Goal: Transaction & Acquisition: Purchase product/service

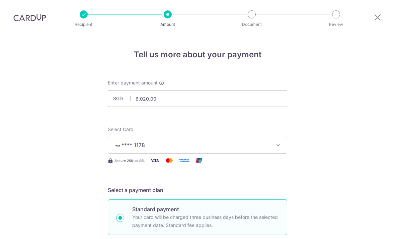
select select "6"
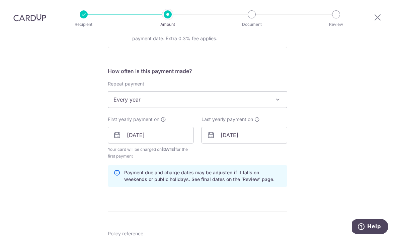
scroll to position [228, 0]
click at [220, 103] on span "Every year" at bounding box center [197, 99] width 179 height 16
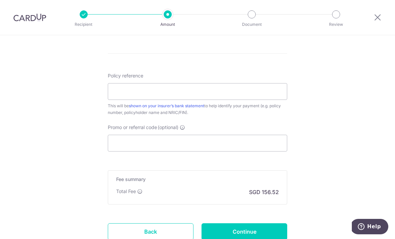
scroll to position [385, 0]
click at [268, 93] on input "Policy reference" at bounding box center [197, 91] width 179 height 17
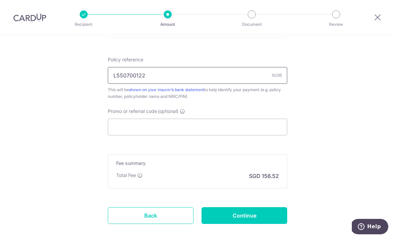
scroll to position [402, 0]
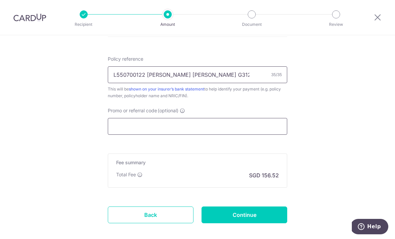
type input "L550700122 [PERSON_NAME] [PERSON_NAME] G3123835N"
click at [232, 130] on input "Promo or referral code (optional)" at bounding box center [197, 126] width 179 height 17
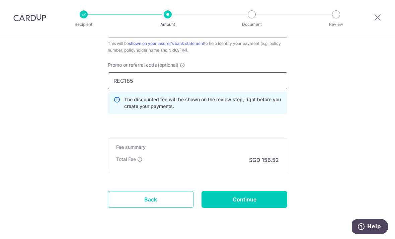
scroll to position [447, 0]
type input "REC185"
click at [218, 147] on h5 "Fee summary" at bounding box center [197, 147] width 163 height 7
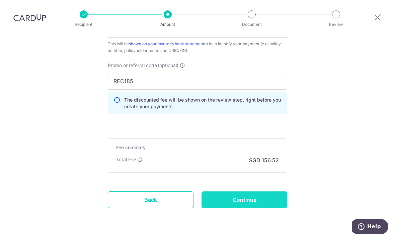
click at [271, 204] on input "Continue" at bounding box center [244, 199] width 86 height 17
type input "Create Schedule"
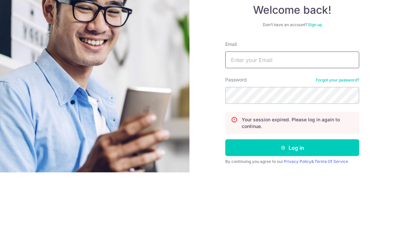
type input "only_wilson86@hotmail.com"
click at [292, 205] on button "Log in" at bounding box center [292, 213] width 134 height 17
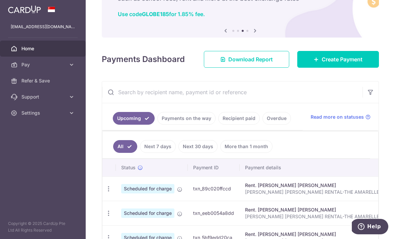
scroll to position [49, 0]
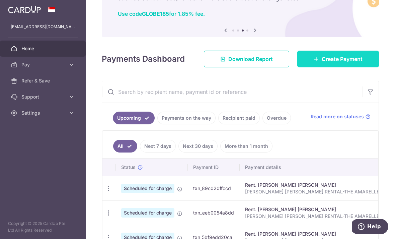
click at [356, 63] on span "Create Payment" at bounding box center [342, 59] width 41 height 8
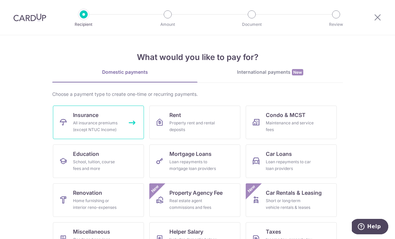
click at [117, 127] on div "All insurance premiums (except NTUC Income)" at bounding box center [97, 125] width 48 height 13
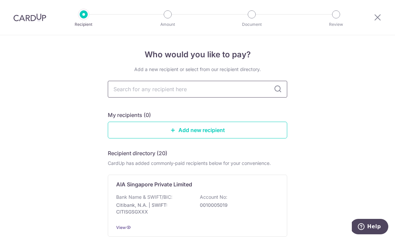
click at [232, 90] on input "text" at bounding box center [197, 89] width 179 height 17
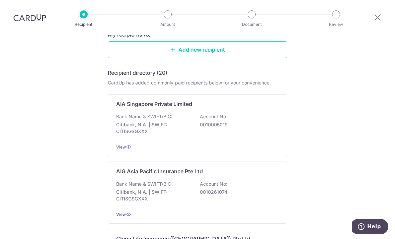
scroll to position [65, 0]
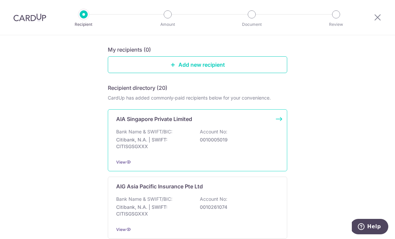
click at [265, 138] on div "Bank Name & SWIFT/BIC: Citibank, N.A. | SWIFT: CITISGSGXXX Account No: 00100050…" at bounding box center [197, 140] width 163 height 25
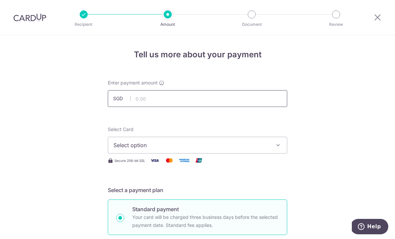
click at [244, 99] on input "text" at bounding box center [197, 98] width 179 height 17
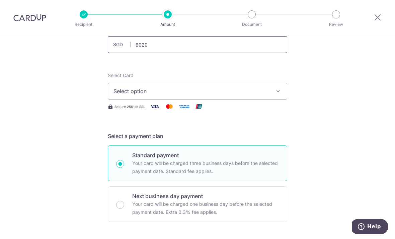
scroll to position [56, 0]
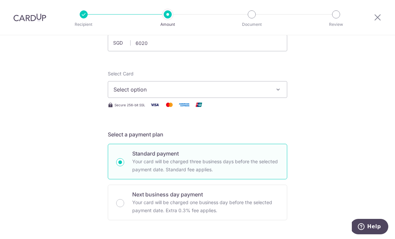
click at [247, 87] on button "Select option" at bounding box center [197, 89] width 179 height 17
type input "6,020.00"
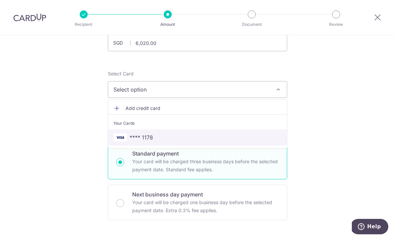
click at [217, 138] on span "**** 1178" at bounding box center [197, 137] width 168 height 8
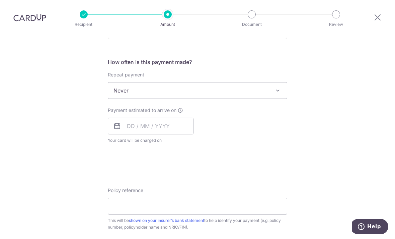
scroll to position [241, 0]
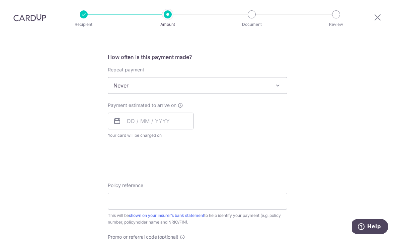
click at [269, 86] on span "Never" at bounding box center [197, 85] width 179 height 16
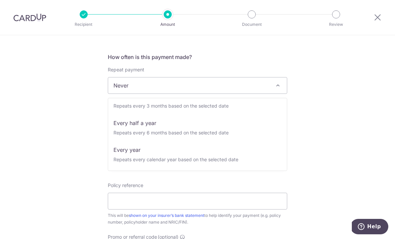
scroll to position [94, 0]
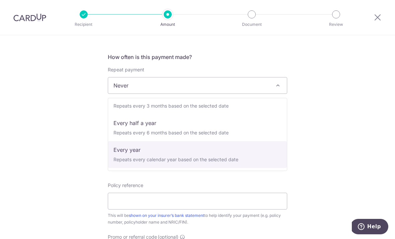
select select "6"
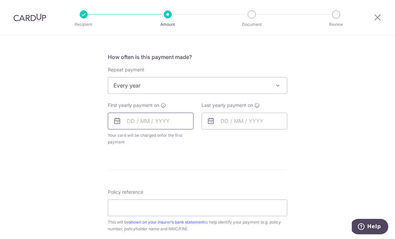
click at [176, 122] on input "text" at bounding box center [151, 120] width 86 height 17
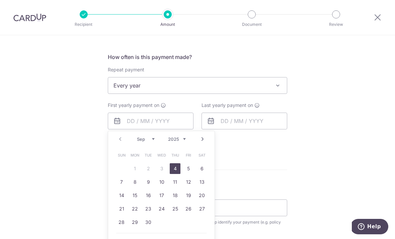
click at [175, 168] on link "4" at bounding box center [175, 168] width 11 height 11
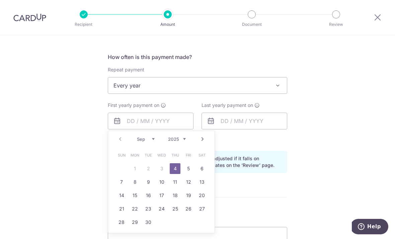
type input "[DATE]"
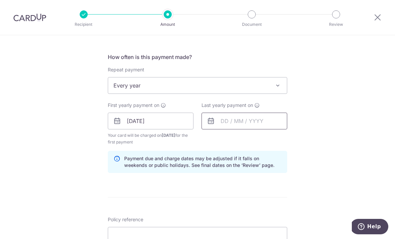
click at [244, 122] on input "text" at bounding box center [244, 120] width 86 height 17
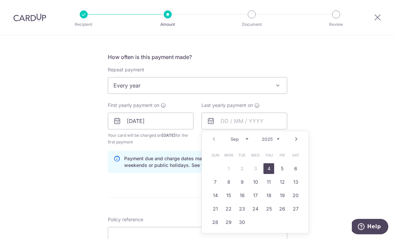
click at [270, 142] on select "2025 2026 2027 2028 2029 2030 2031 2032 2033 2034 2035" at bounding box center [271, 138] width 18 height 5
click at [253, 173] on link "1" at bounding box center [255, 168] width 11 height 11
type input "01/09/2027"
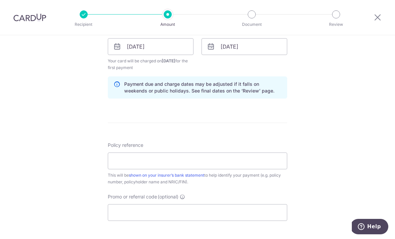
scroll to position [317, 0]
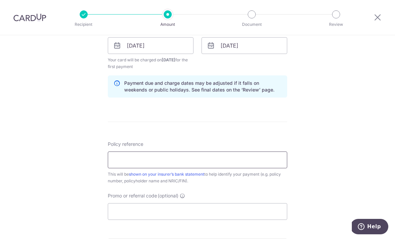
click at [249, 163] on input "Policy reference" at bounding box center [197, 159] width 179 height 17
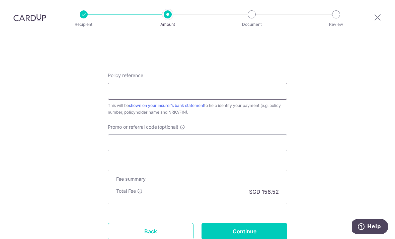
scroll to position [395, 0]
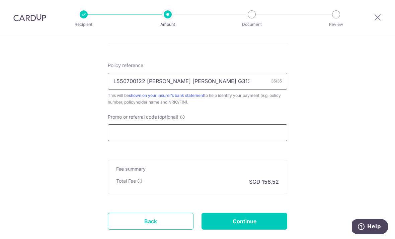
type input "L550700122 LAI CHEE CHUEN G3123835N"
click at [178, 136] on input "Promo or referral code (optional)" at bounding box center [197, 132] width 179 height 17
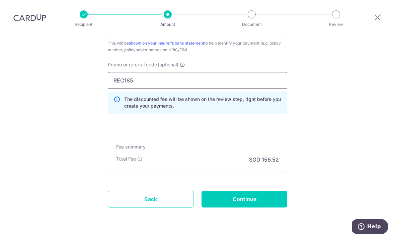
scroll to position [447, 0]
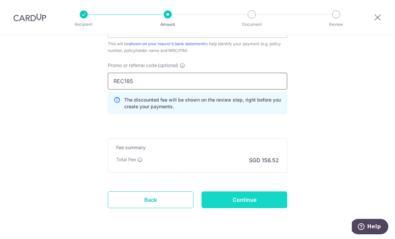
type input "REC185"
click at [260, 205] on input "Continue" at bounding box center [244, 199] width 86 height 17
type input "Create Schedule"
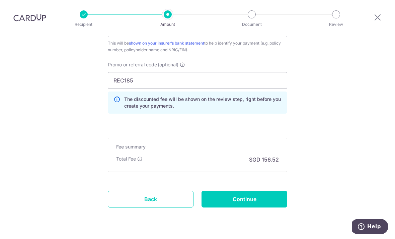
scroll to position [413, 0]
click at [245, 78] on input "REC185" at bounding box center [197, 81] width 179 height 17
type input "R"
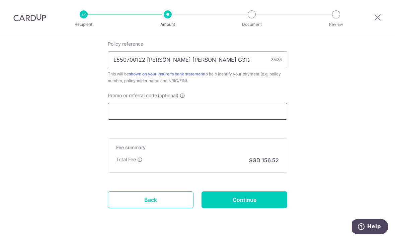
click at [130, 115] on input "Promo or referral code (optional)" at bounding box center [197, 111] width 179 height 17
paste input "MILELION"
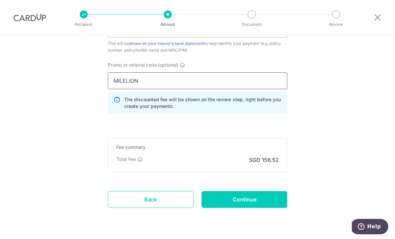
scroll to position [413, 0]
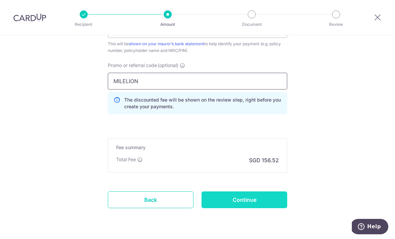
type input "MILELION"
click at [261, 201] on input "Continue" at bounding box center [244, 199] width 86 height 17
type input "Update Schedule"
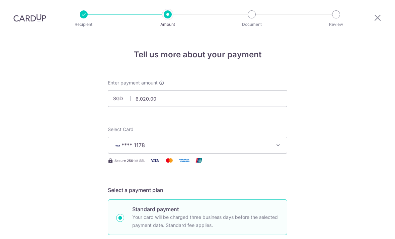
scroll to position [422, 0]
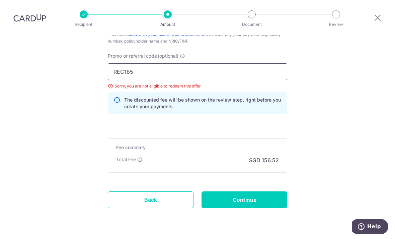
click at [266, 63] on input "REC185" at bounding box center [197, 71] width 179 height 17
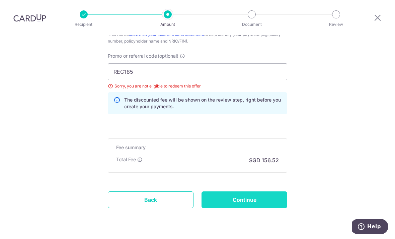
click at [272, 191] on input "Continue" at bounding box center [244, 199] width 86 height 17
type input "Update Schedule"
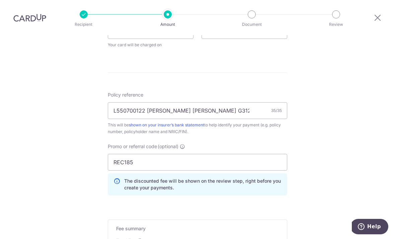
scroll to position [335, 0]
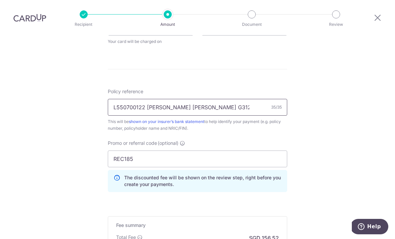
click at [253, 99] on input "L550700122 LAI CHEE CHUEN G3123835N" at bounding box center [197, 107] width 179 height 17
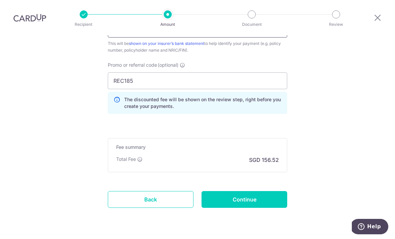
scroll to position [413, 0]
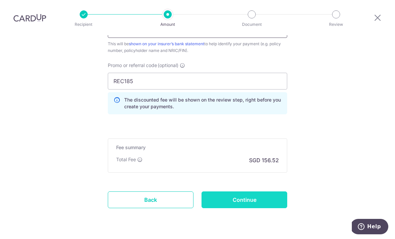
type input "L550700122 SGD 6,020.00"
click at [272, 191] on input "Continue" at bounding box center [244, 199] width 86 height 17
type input "Update Schedule"
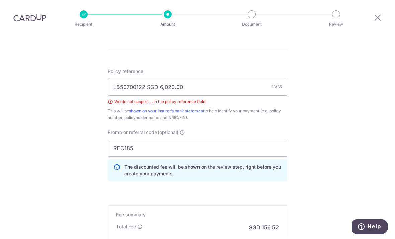
scroll to position [355, 0]
click at [163, 79] on input "L550700122 SGD 6,020.00" at bounding box center [197, 87] width 179 height 17
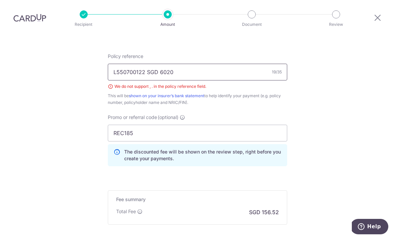
scroll to position [370, 0]
click at [155, 64] on input "L550700122 SGD 6020" at bounding box center [197, 72] width 179 height 17
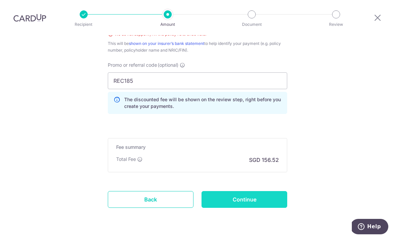
type input "L550700122 SGD 6020"
click at [260, 191] on input "Continue" at bounding box center [244, 199] width 86 height 17
type input "Update Schedule"
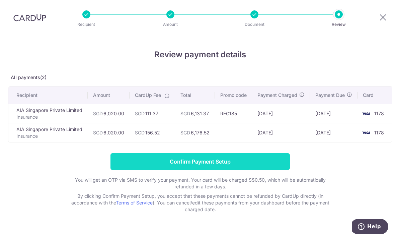
click at [269, 165] on input "Confirm Payment Setup" at bounding box center [199, 161] width 179 height 17
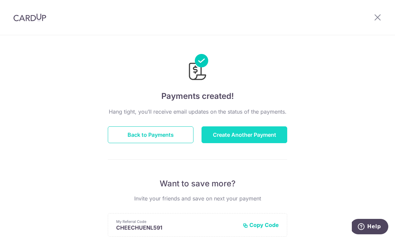
click at [266, 141] on button "Create Another Payment" at bounding box center [244, 134] width 86 height 17
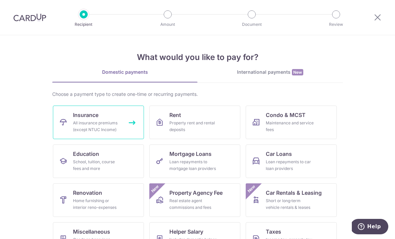
click at [115, 116] on link "Insurance All insurance premiums (except NTUC Income)" at bounding box center [98, 121] width 91 height 33
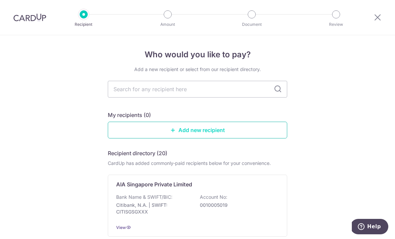
click at [250, 136] on link "Add new recipient" at bounding box center [197, 129] width 179 height 17
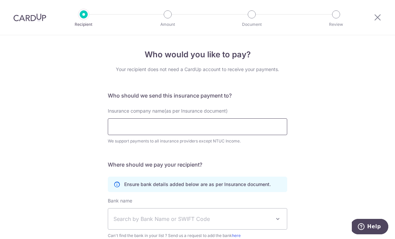
click at [249, 132] on input "Insurance company name(as per Insurance document)" at bounding box center [197, 126] width 179 height 17
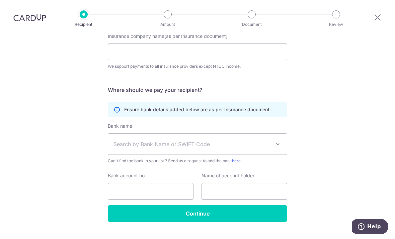
scroll to position [12, 0]
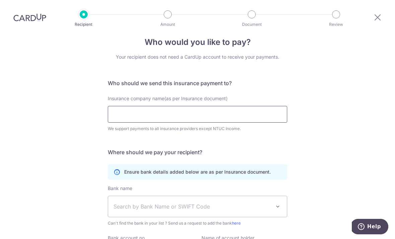
click at [268, 114] on input "Insurance company name(as per Insurance document)" at bounding box center [197, 114] width 179 height 17
type input "A"
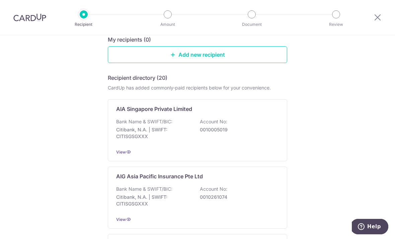
scroll to position [78, 0]
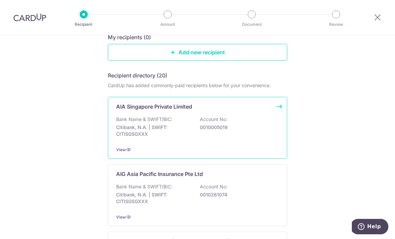
click at [257, 123] on div "Bank Name & SWIFT/BIC: Citibank, N.A. | SWIFT: CITISGSGXXX Account No: 00100050…" at bounding box center [197, 128] width 163 height 25
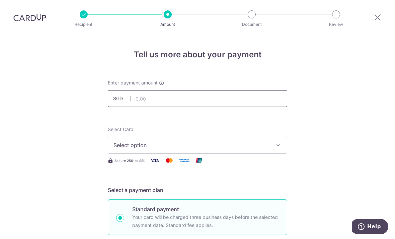
click at [270, 97] on input "text" at bounding box center [197, 98] width 179 height 17
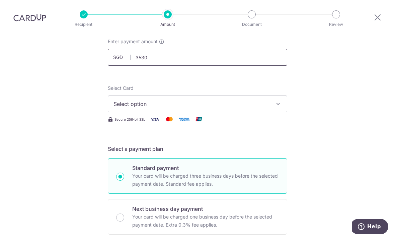
scroll to position [40, 0]
click at [280, 107] on icon "button" at bounding box center [278, 104] width 7 height 7
type input "3,530.00"
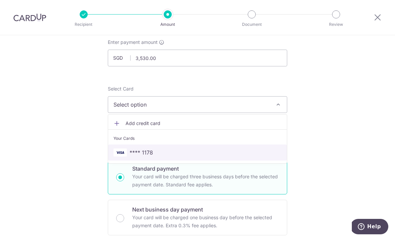
click at [252, 159] on link "**** 1178" at bounding box center [197, 152] width 179 height 16
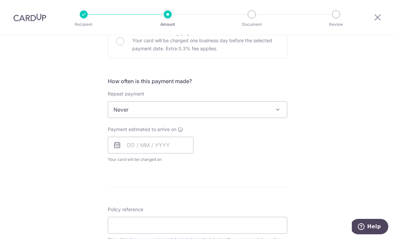
scroll to position [218, 0]
click at [277, 109] on span at bounding box center [278, 109] width 8 height 8
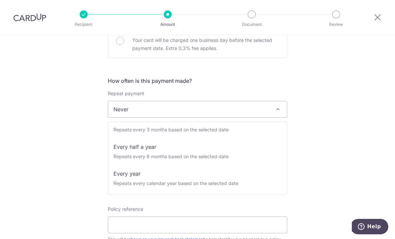
scroll to position [94, 0]
select select "6"
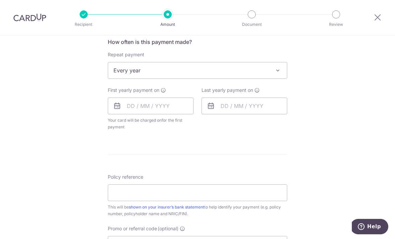
scroll to position [257, 0]
click at [148, 113] on input "text" at bounding box center [151, 105] width 86 height 17
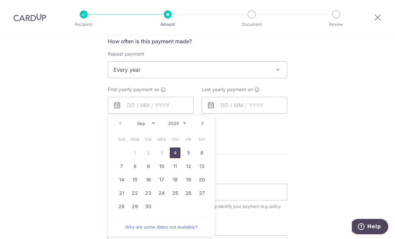
click at [175, 158] on link "4" at bounding box center [175, 152] width 11 height 11
type input "[DATE]"
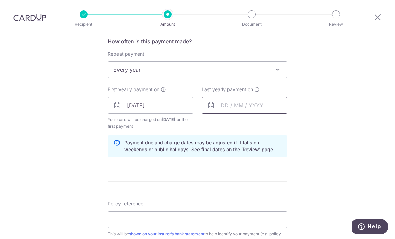
click at [255, 107] on input "text" at bounding box center [244, 105] width 86 height 17
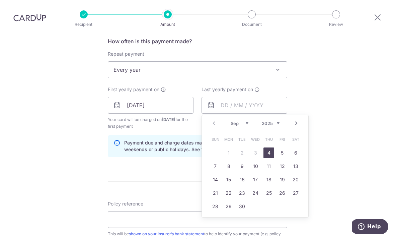
click at [276, 126] on select "2025 2026 2027 2028 2029 2030 2031 2032 2033 2034 2035" at bounding box center [271, 122] width 18 height 5
click at [257, 157] on link "1" at bounding box center [255, 152] width 11 height 11
type input "01/09/2027"
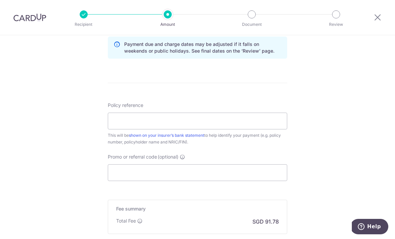
scroll to position [357, 0]
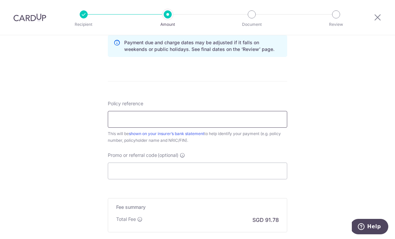
click at [264, 122] on input "Policy reference" at bounding box center [197, 119] width 179 height 17
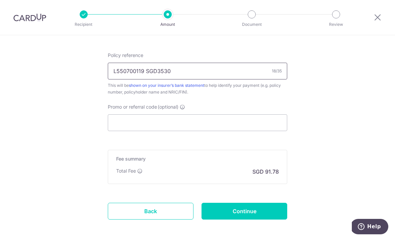
scroll to position [409, 0]
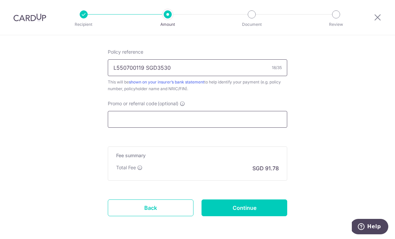
type input "L550700119 SGD3530"
click at [227, 121] on input "Promo or referral code (optional)" at bounding box center [197, 119] width 179 height 17
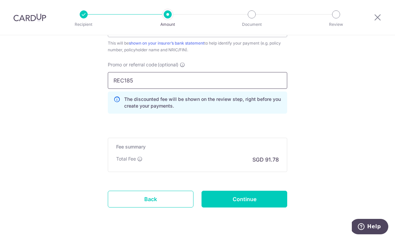
scroll to position [447, 0]
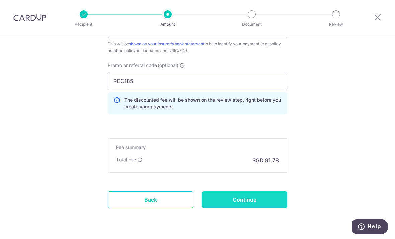
type input "REC185"
click at [260, 205] on input "Continue" at bounding box center [244, 199] width 86 height 17
type input "Create Schedule"
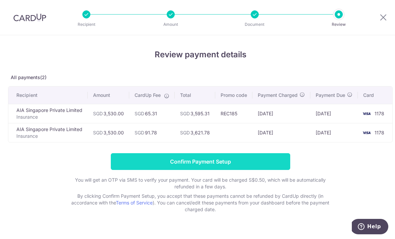
click at [271, 164] on input "Confirm Payment Setup" at bounding box center [200, 161] width 179 height 17
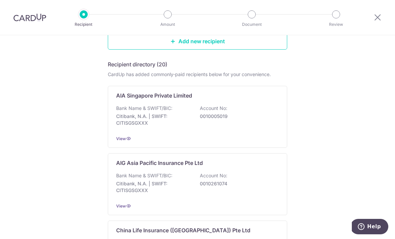
scroll to position [88, 0]
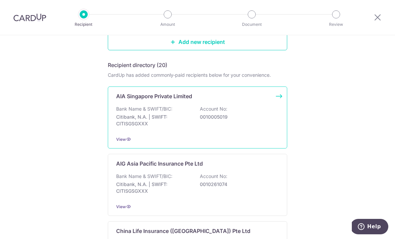
click at [256, 115] on div "Bank Name & SWIFT/BIC: Citibank, N.A. | SWIFT: CITISGSGXXX Account No: 00100050…" at bounding box center [197, 117] width 163 height 25
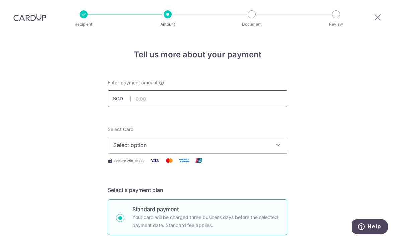
click at [261, 100] on input "text" at bounding box center [197, 98] width 179 height 17
click at [259, 132] on div "Select Card Select option Add credit card Your Cards **** 1178" at bounding box center [197, 139] width 179 height 27
type input "1,181.21"
click at [259, 149] on span "Select option" at bounding box center [191, 145] width 156 height 8
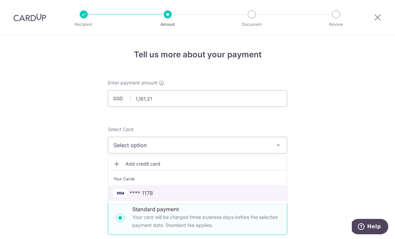
click at [230, 195] on span "**** 1178" at bounding box center [197, 193] width 168 height 8
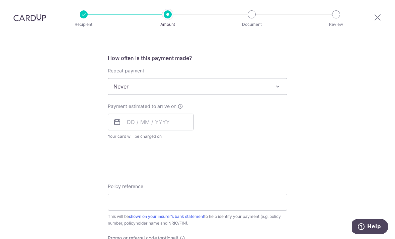
scroll to position [241, 0]
click at [275, 88] on span at bounding box center [278, 86] width 8 height 8
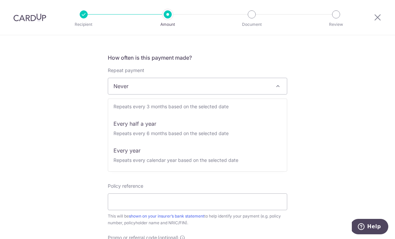
scroll to position [94, 0]
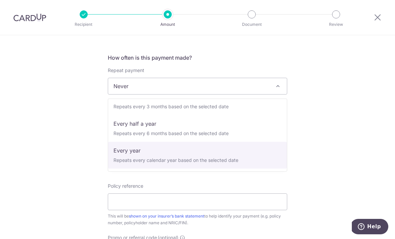
select select "6"
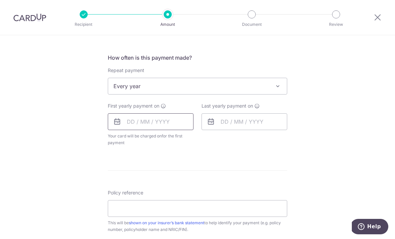
click at [113, 119] on input "text" at bounding box center [151, 121] width 86 height 17
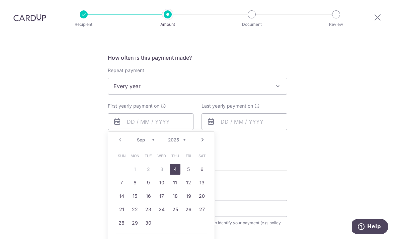
click at [174, 172] on link "4" at bounding box center [175, 169] width 11 height 11
type input "[DATE]"
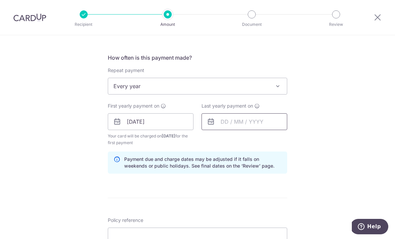
click at [265, 127] on input "text" at bounding box center [244, 121] width 86 height 17
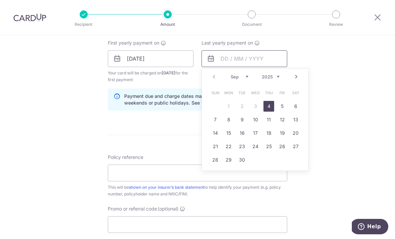
scroll to position [304, 0]
click at [265, 78] on select "2025 2026 2027 2028 2029 2030 2031 2032 2033 2034 2035" at bounding box center [271, 76] width 18 height 5
click at [254, 105] on link "1" at bounding box center [255, 105] width 11 height 11
type input "[DATE]"
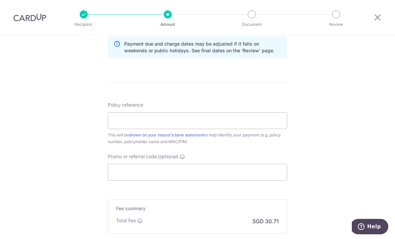
scroll to position [355, 0]
click at [277, 127] on input "Policy reference" at bounding box center [197, 121] width 179 height 17
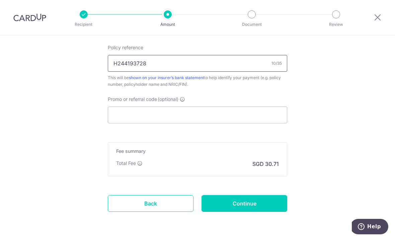
scroll to position [412, 0]
type input "H244193728"
click at [259, 116] on input "Promo or referral code (optional)" at bounding box center [197, 115] width 179 height 17
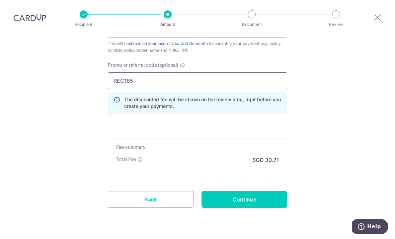
scroll to position [447, 0]
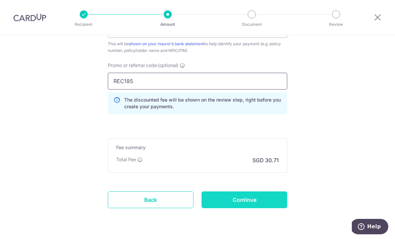
type input "REC185"
click at [276, 200] on input "Continue" at bounding box center [244, 199] width 86 height 17
type input "Create Schedule"
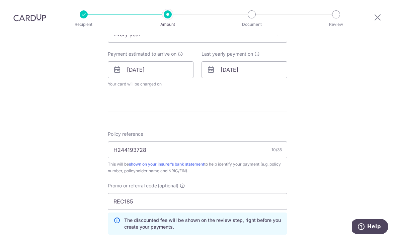
scroll to position [308, 0]
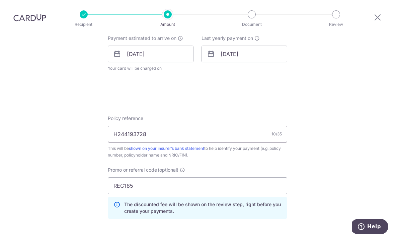
click at [259, 138] on input "H244193728" at bounding box center [197, 134] width 179 height 17
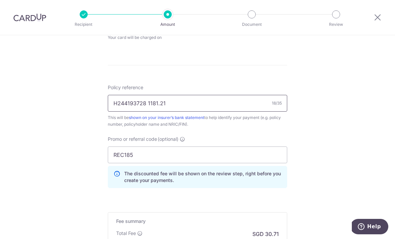
scroll to position [339, 0]
click at [148, 104] on input "H244193728 1181.21" at bounding box center [197, 102] width 179 height 17
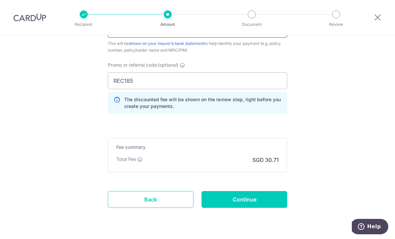
scroll to position [413, 0]
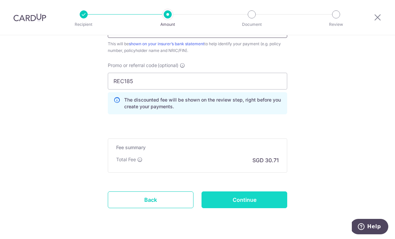
type input "H244193728 SGD1181.21"
click at [269, 201] on input "Continue" at bounding box center [244, 199] width 86 height 17
type input "Update Schedule"
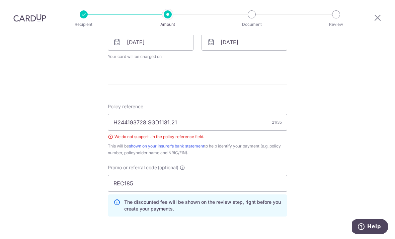
scroll to position [288, 0]
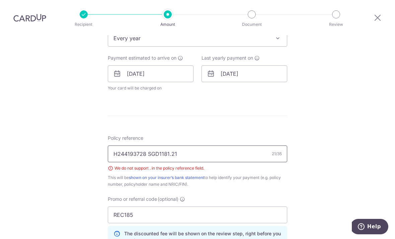
click at [190, 145] on input "H244193728 SGD1181.21" at bounding box center [197, 153] width 179 height 17
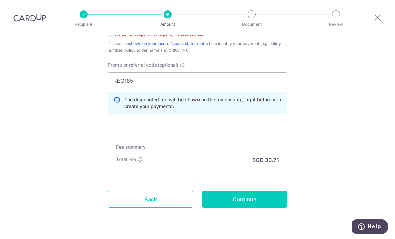
scroll to position [422, 0]
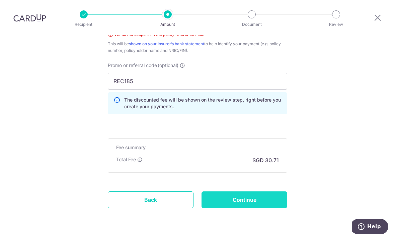
type input "H244193728 SGD1181"
click at [282, 191] on input "Continue" at bounding box center [244, 199] width 86 height 17
type input "Update Schedule"
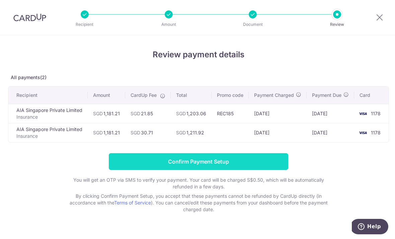
click at [280, 162] on input "Confirm Payment Setup" at bounding box center [198, 161] width 179 height 17
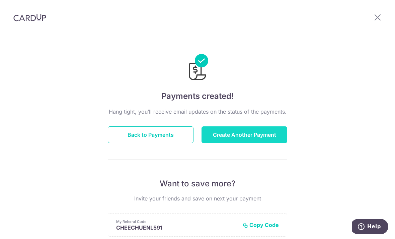
click at [266, 135] on button "Create Another Payment" at bounding box center [244, 134] width 86 height 17
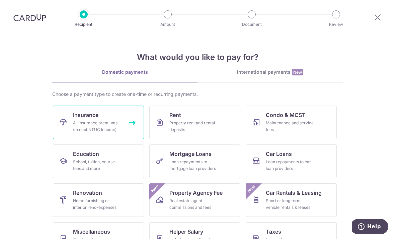
click at [99, 122] on div "All insurance premiums (except NTUC Income)" at bounding box center [97, 125] width 48 height 13
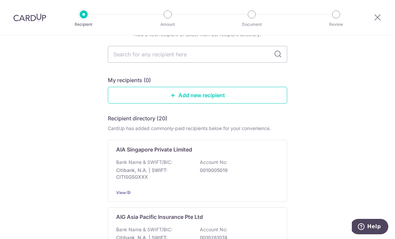
scroll to position [72, 0]
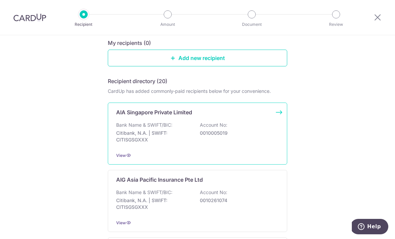
click at [198, 130] on div "Bank Name & SWIFT/BIC: Citibank, N.A. | SWIFT: CITISGSGXXX Account No: 00100050…" at bounding box center [197, 133] width 163 height 25
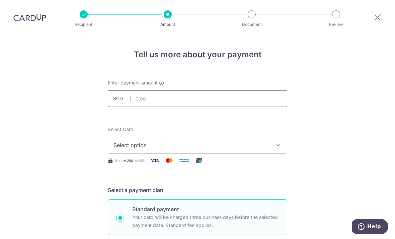
click at [259, 96] on input "text" at bounding box center [197, 98] width 179 height 17
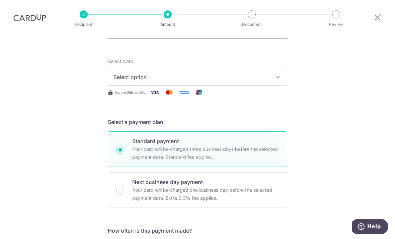
scroll to position [66, 0]
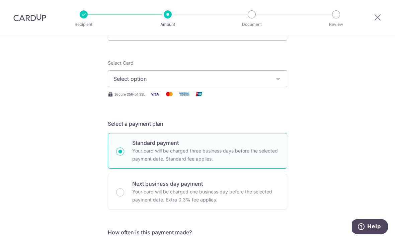
click at [267, 81] on span "Select option" at bounding box center [191, 79] width 156 height 8
type input "2,000.00"
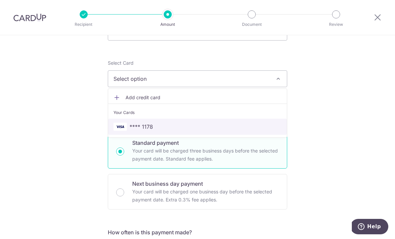
click at [250, 133] on link "**** 1178" at bounding box center [197, 126] width 179 height 16
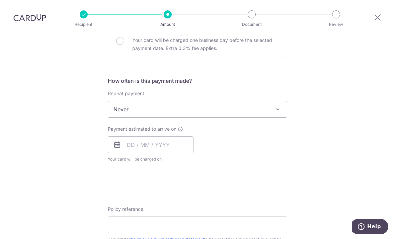
scroll to position [221, 0]
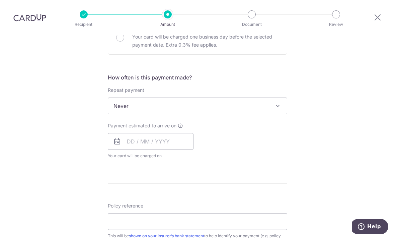
click at [220, 104] on span "Never" at bounding box center [197, 106] width 179 height 16
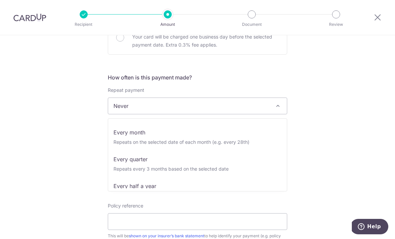
scroll to position [50, 0]
click at [317, 84] on div "Tell us more about your payment Enter payment amount SGD 2,000.00 2000.00 Selec…" at bounding box center [197, 116] width 395 height 605
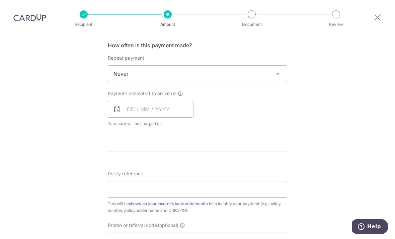
scroll to position [254, 0]
click at [175, 110] on input "text" at bounding box center [151, 108] width 86 height 17
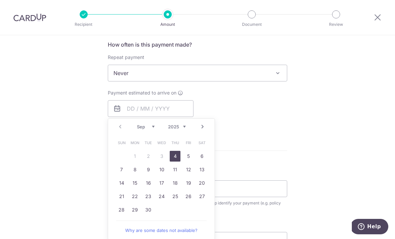
click at [173, 160] on link "4" at bounding box center [175, 156] width 11 height 11
type input "04/09/2025"
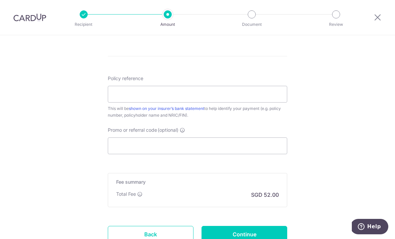
scroll to position [376, 0]
click at [278, 98] on input "Policy reference" at bounding box center [197, 93] width 179 height 17
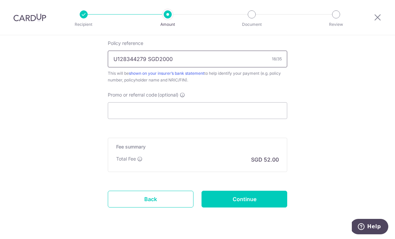
scroll to position [410, 0]
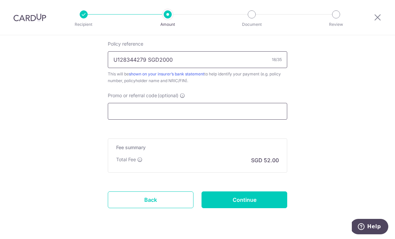
type input "U128344279 SGD2000"
click at [243, 105] on input "Promo or referral code (optional)" at bounding box center [197, 111] width 179 height 17
click at [127, 112] on input "Promo or referral code (optional)" at bounding box center [197, 111] width 179 height 17
paste input "OFF225"
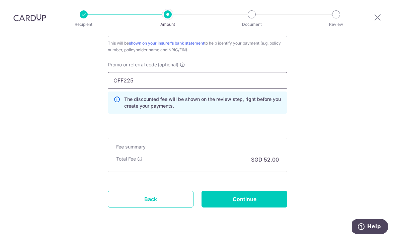
scroll to position [440, 0]
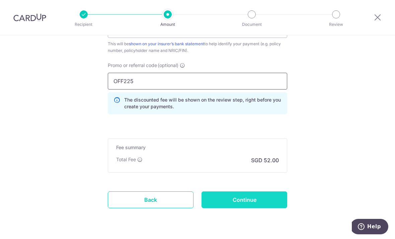
type input "OFF225"
click at [258, 208] on input "Continue" at bounding box center [244, 199] width 86 height 17
type input "Create Schedule"
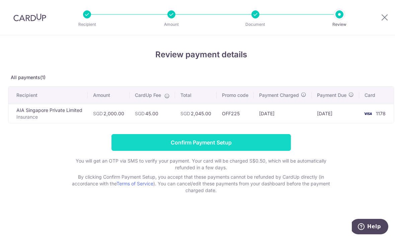
click at [260, 143] on input "Confirm Payment Setup" at bounding box center [200, 142] width 179 height 17
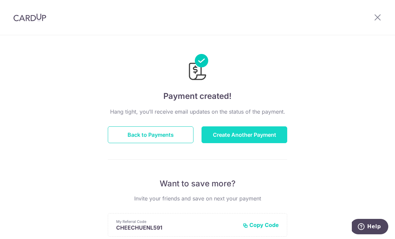
click at [258, 135] on button "Create Another Payment" at bounding box center [244, 134] width 86 height 17
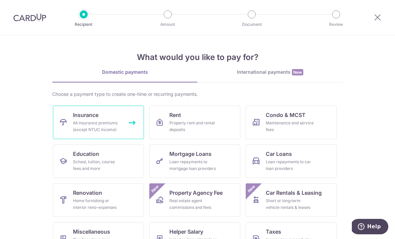
click at [98, 119] on link "Insurance All insurance premiums (except NTUC Income)" at bounding box center [98, 121] width 91 height 33
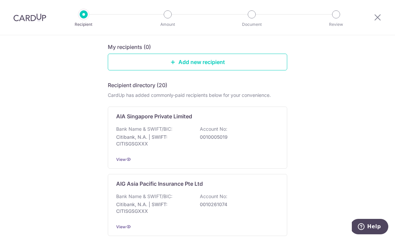
scroll to position [67, 0]
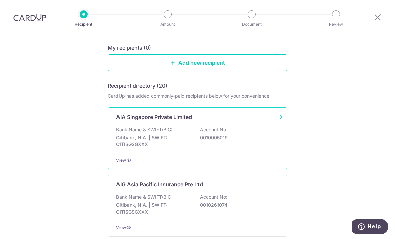
click at [253, 135] on div "Bank Name & SWIFT/BIC: Citibank, N.A. | SWIFT: CITISGSGXXX Account No: 00100050…" at bounding box center [197, 138] width 163 height 25
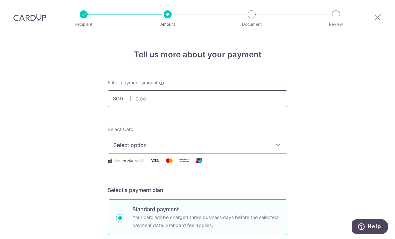
click at [243, 102] on input "text" at bounding box center [197, 98] width 179 height 17
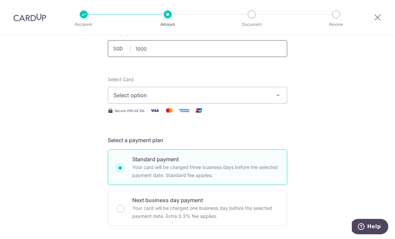
scroll to position [52, 0]
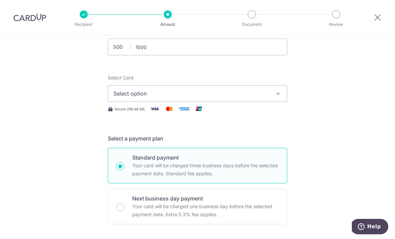
click at [248, 92] on span "Select option" at bounding box center [191, 93] width 156 height 8
type input "1,000.00"
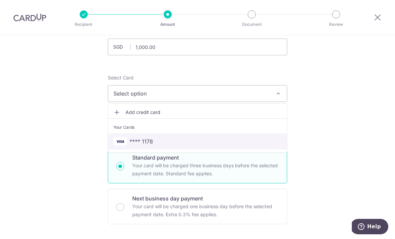
click at [214, 143] on span "**** 1178" at bounding box center [197, 141] width 168 height 8
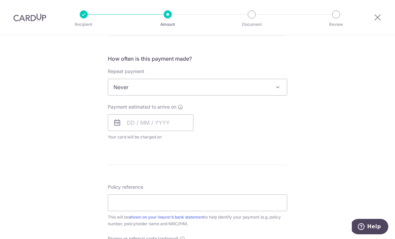
scroll to position [240, 0]
click at [275, 85] on span "Never" at bounding box center [197, 87] width 179 height 16
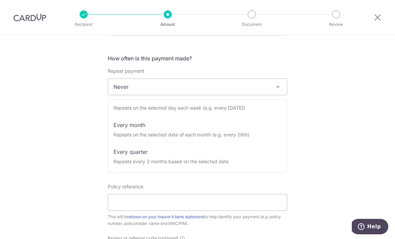
scroll to position [40, 0]
select select "3"
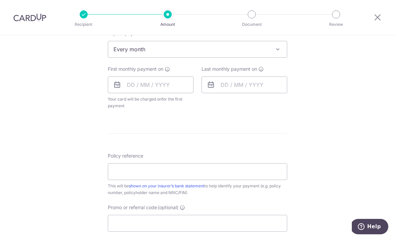
scroll to position [278, 0]
click at [146, 86] on input "text" at bounding box center [151, 84] width 86 height 17
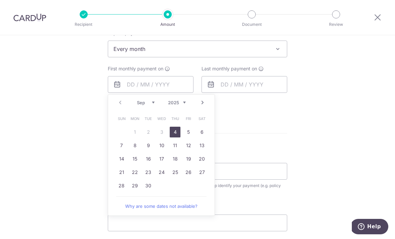
click at [146, 102] on select "Sep Oct Nov Dec" at bounding box center [146, 102] width 18 height 5
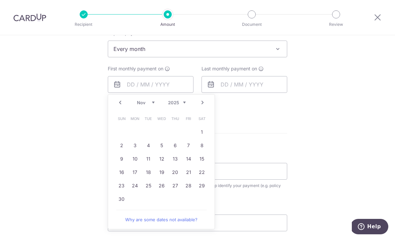
click at [116, 104] on link "Prev" at bounding box center [120, 102] width 8 height 8
click at [201, 105] on link "Next" at bounding box center [202, 102] width 8 height 8
click at [147, 147] on link "4" at bounding box center [148, 145] width 11 height 11
type input "04/11/2025"
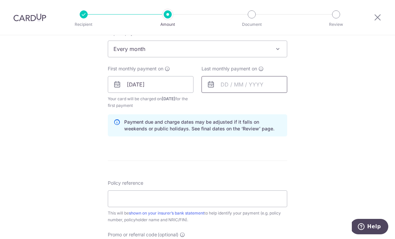
click at [264, 88] on input "text" at bounding box center [244, 84] width 86 height 17
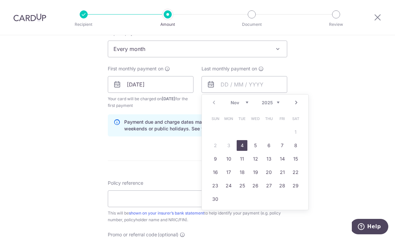
click at [276, 103] on select "2025 2026 2027 2028 2029 2030 2031 2032 2033 2034 2035" at bounding box center [271, 102] width 18 height 5
click at [269, 136] on link "4" at bounding box center [268, 132] width 11 height 11
type input "04/11/2027"
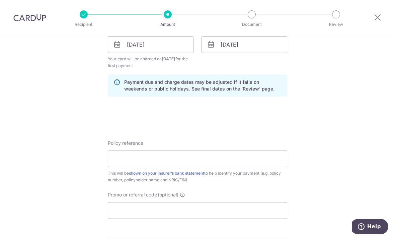
scroll to position [318, 0]
click at [260, 166] on input "Policy reference" at bounding box center [197, 158] width 179 height 17
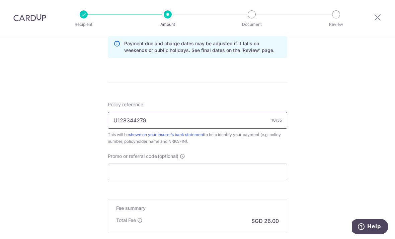
scroll to position [373, 0]
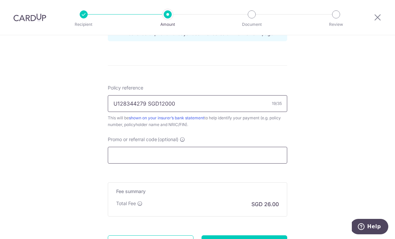
type input "U128344279 SGD12000"
click at [244, 161] on input "Promo or referral code (optional)" at bounding box center [197, 155] width 179 height 17
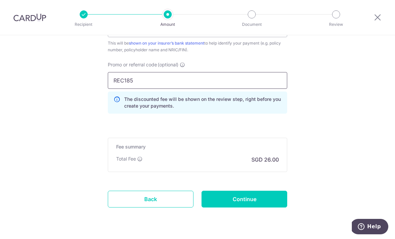
scroll to position [447, 0]
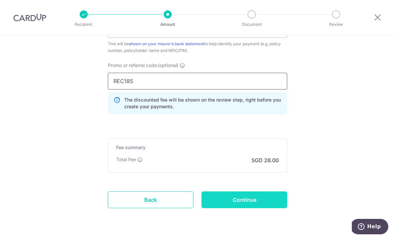
type input "REC185"
click at [273, 203] on input "Continue" at bounding box center [244, 199] width 86 height 17
type input "Create Schedule"
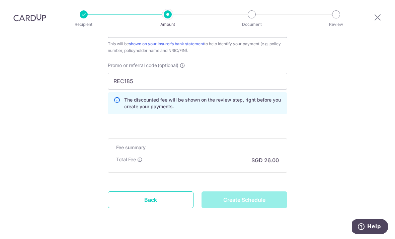
click at [268, 202] on div "Create Schedule" at bounding box center [244, 199] width 94 height 17
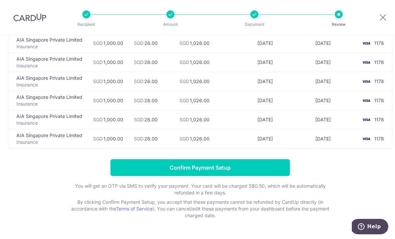
scroll to position [433, 0]
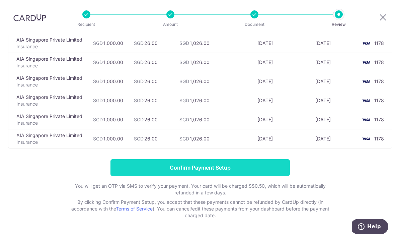
click at [267, 166] on input "Confirm Payment Setup" at bounding box center [199, 167] width 179 height 17
